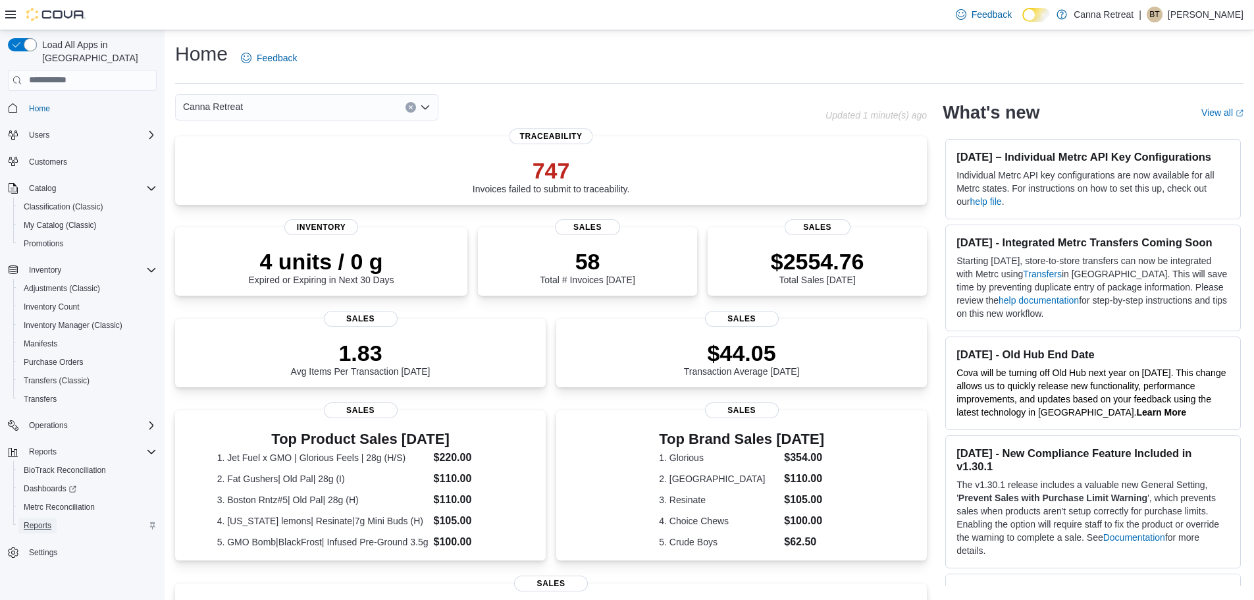
click at [51, 518] on link "Reports" at bounding box center [37, 526] width 38 height 16
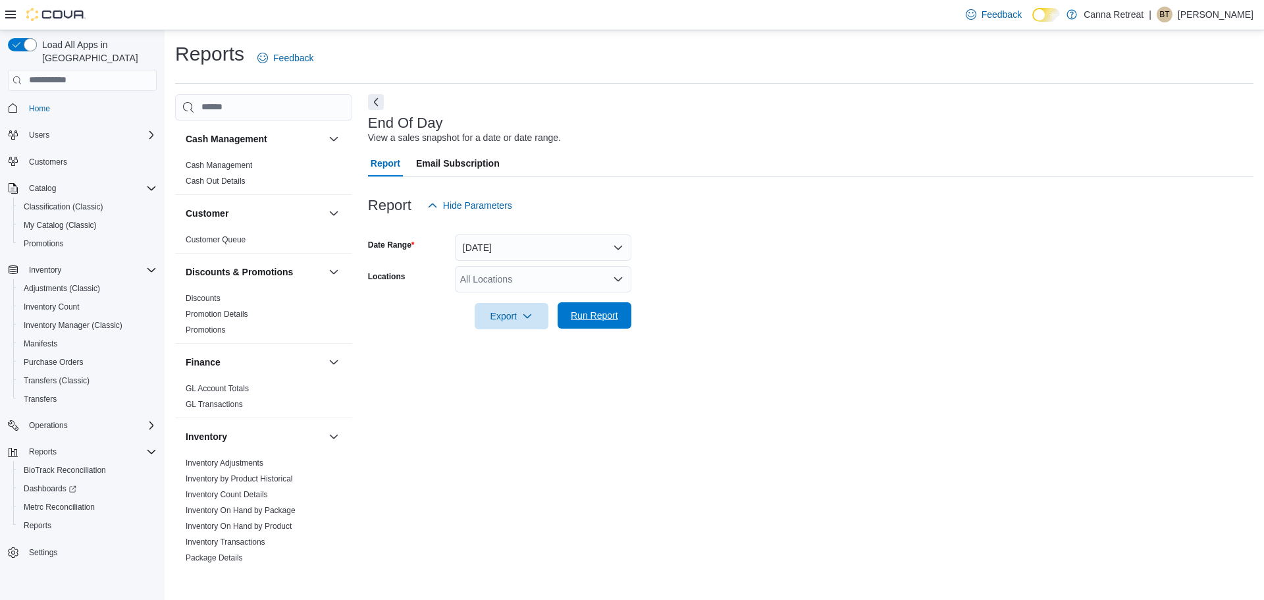
click at [590, 323] on span "Run Report" at bounding box center [595, 315] width 58 height 26
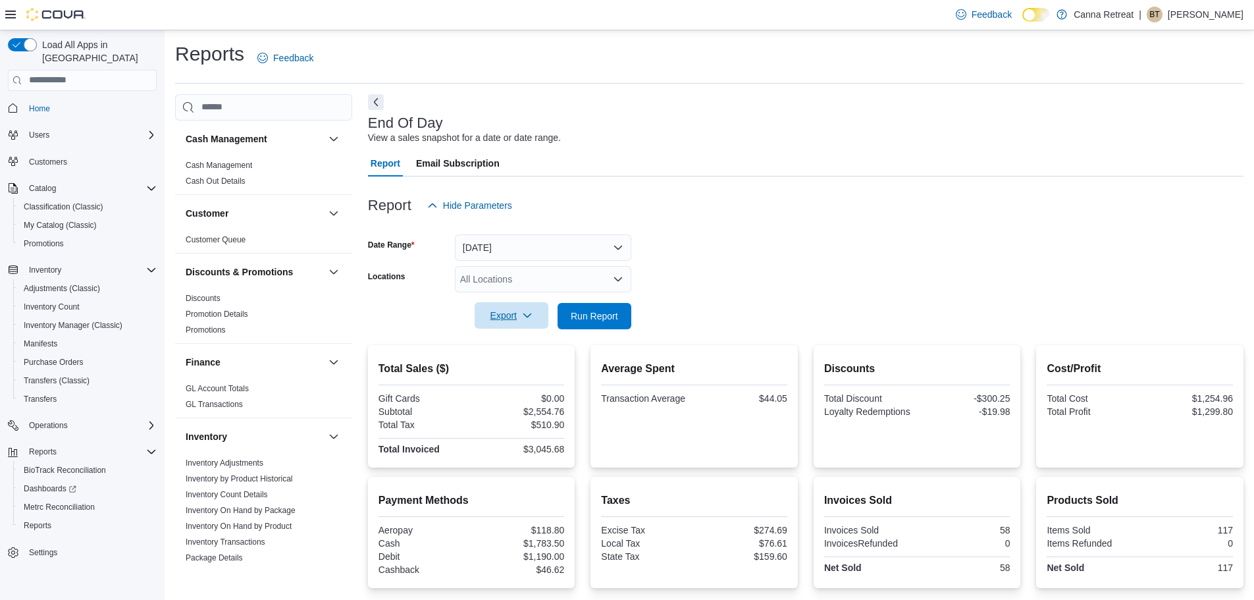
click at [534, 329] on span "Export" at bounding box center [512, 315] width 58 height 26
click at [535, 372] on span "Export to Pdf" at bounding box center [513, 368] width 59 height 11
